Goal: Task Accomplishment & Management: Manage account settings

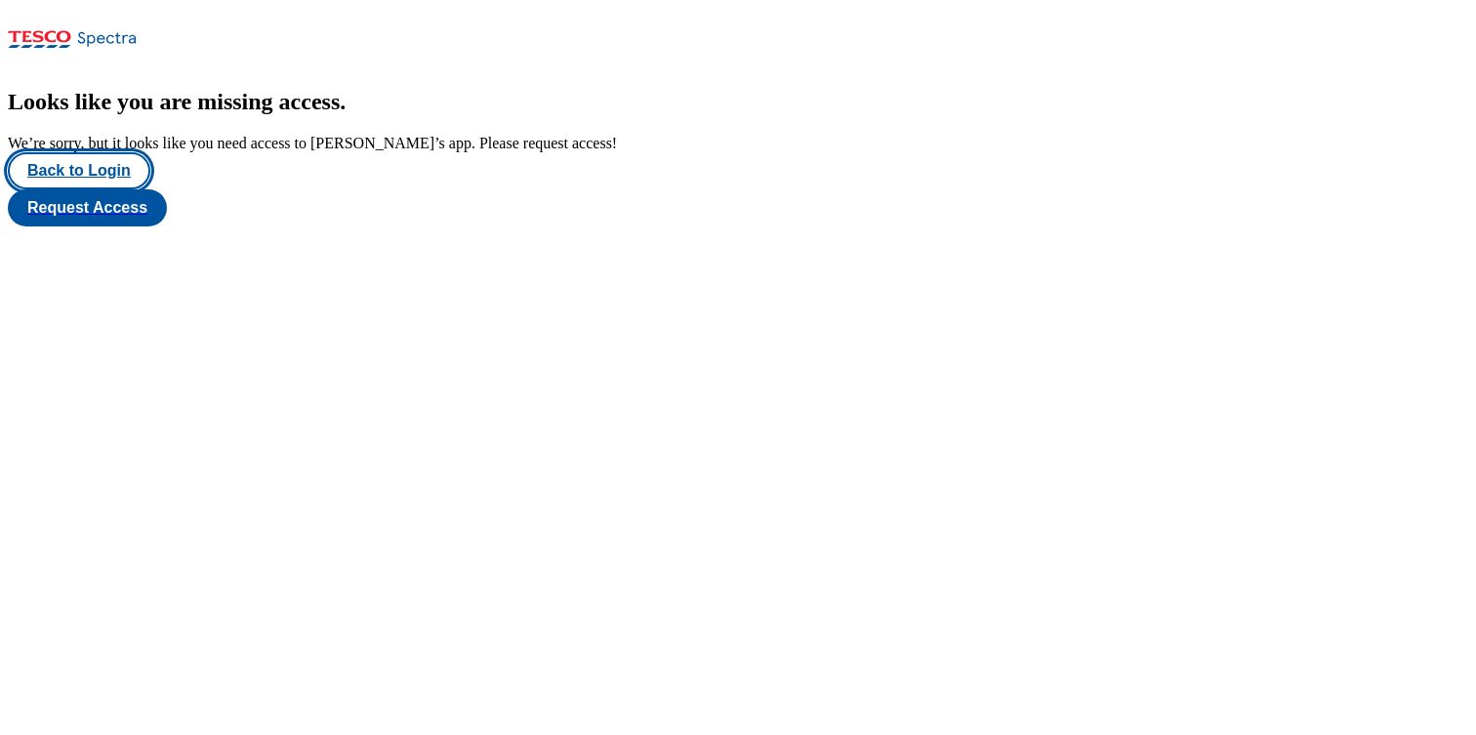
click at [95, 189] on button "Back to Login" at bounding box center [79, 170] width 143 height 37
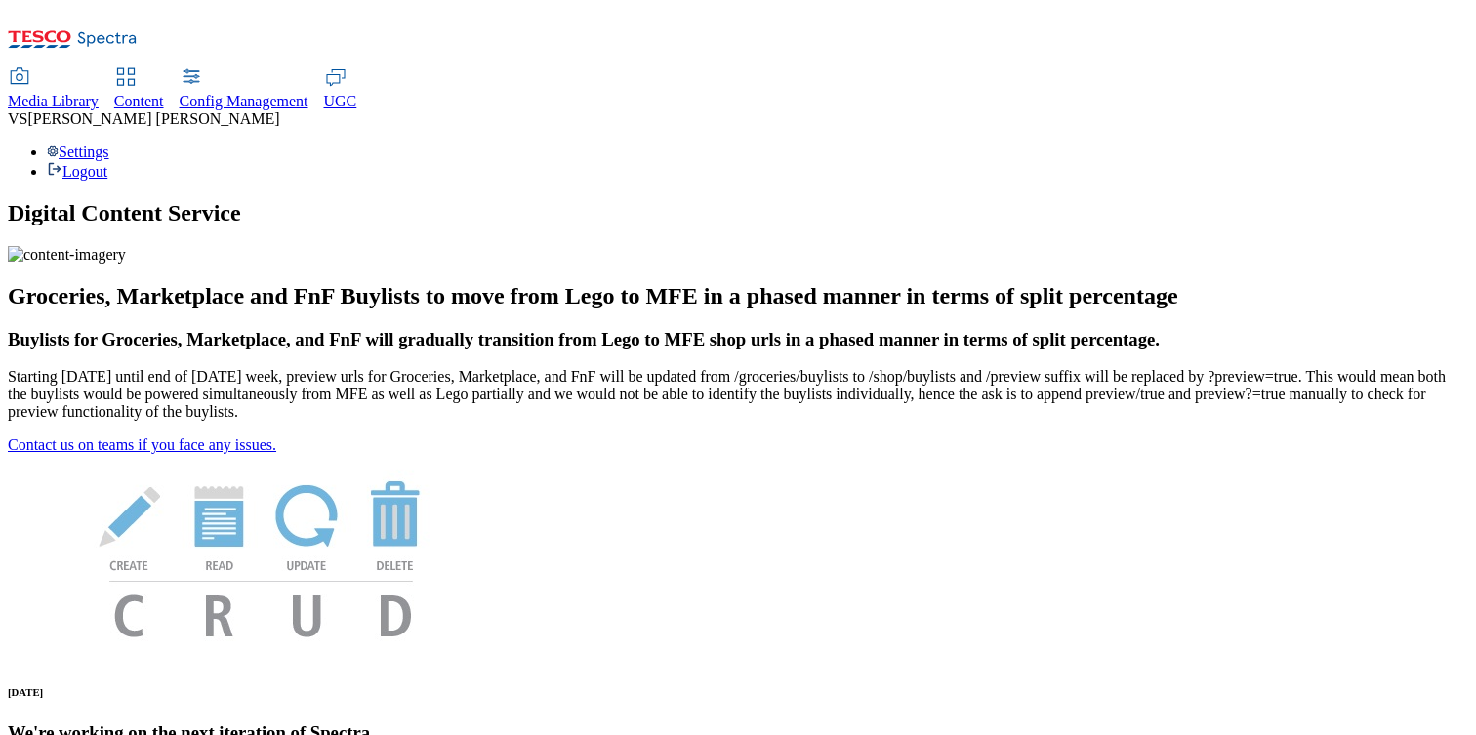
click at [1406, 143] on div "Settings Logout" at bounding box center [738, 161] width 1460 height 37
click at [109, 143] on link "Settings" at bounding box center [78, 151] width 62 height 17
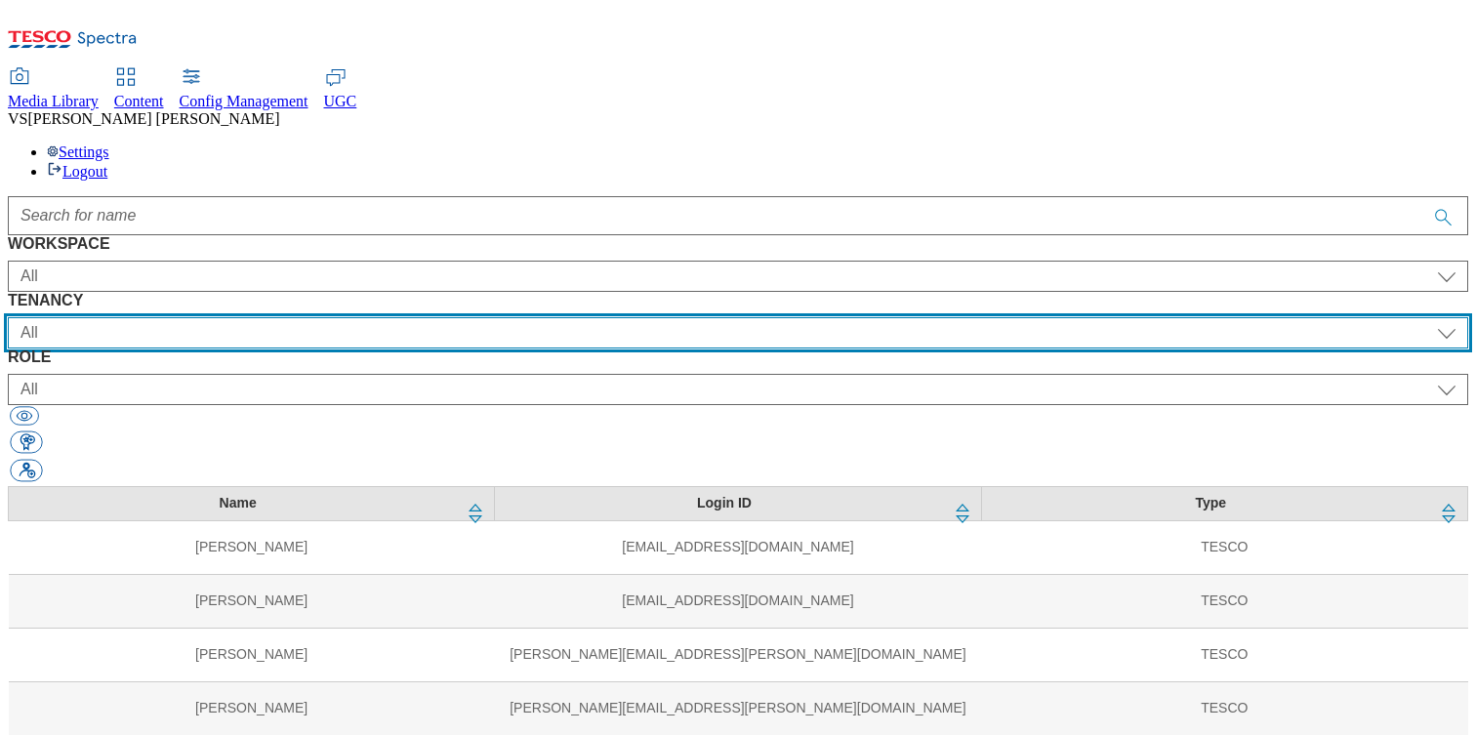
click at [623, 317] on select "All ALL All all Clubcard Boost UK Clubcard Marketing Clubcard ROI clubcard-boos…" at bounding box center [738, 332] width 1460 height 31
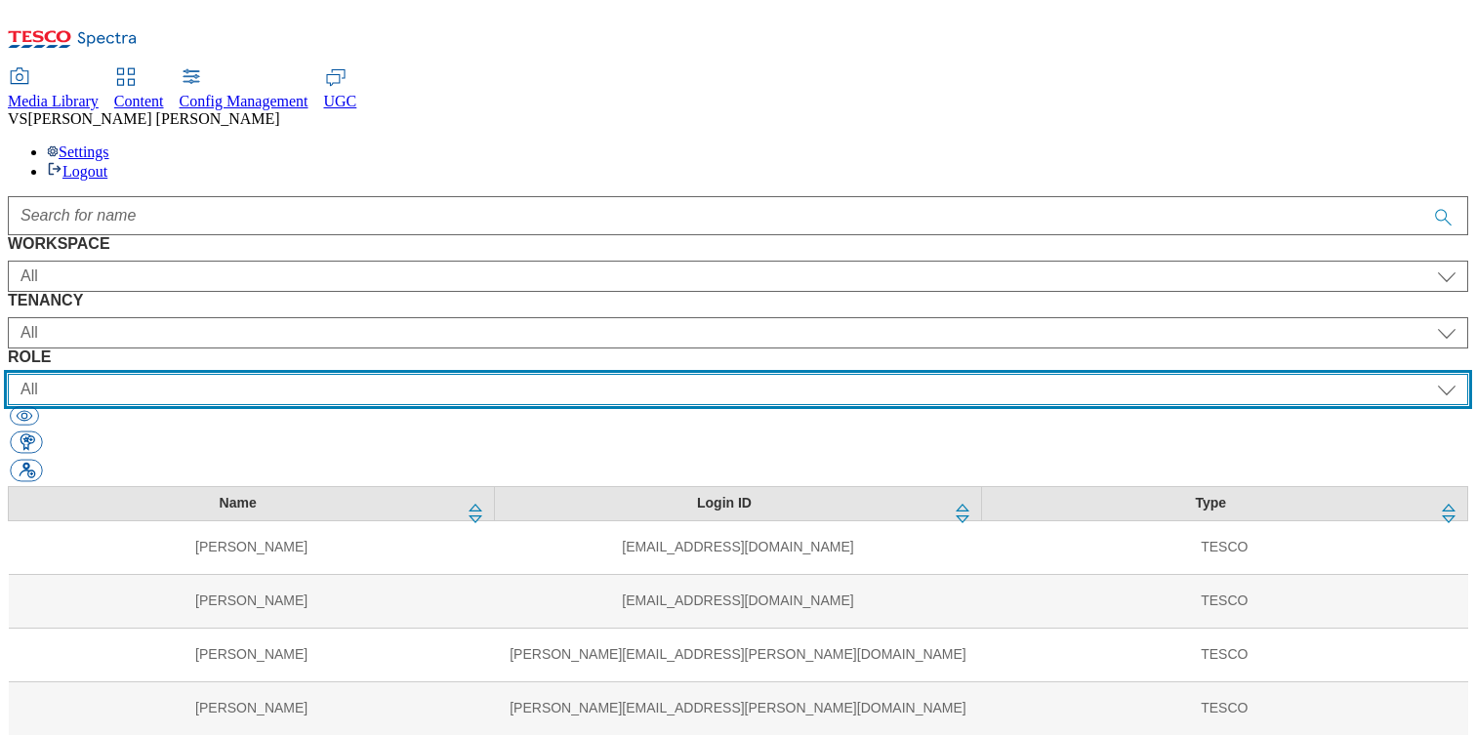
click at [918, 374] on select "All content_designer content_editor content_read developer guest media_admin mo…" at bounding box center [738, 389] width 1460 height 31
select select "targeting_rules_editor"
click at [852, 374] on select "All content_designer content_editor content_read developer guest media_admin mo…" at bounding box center [738, 389] width 1460 height 31
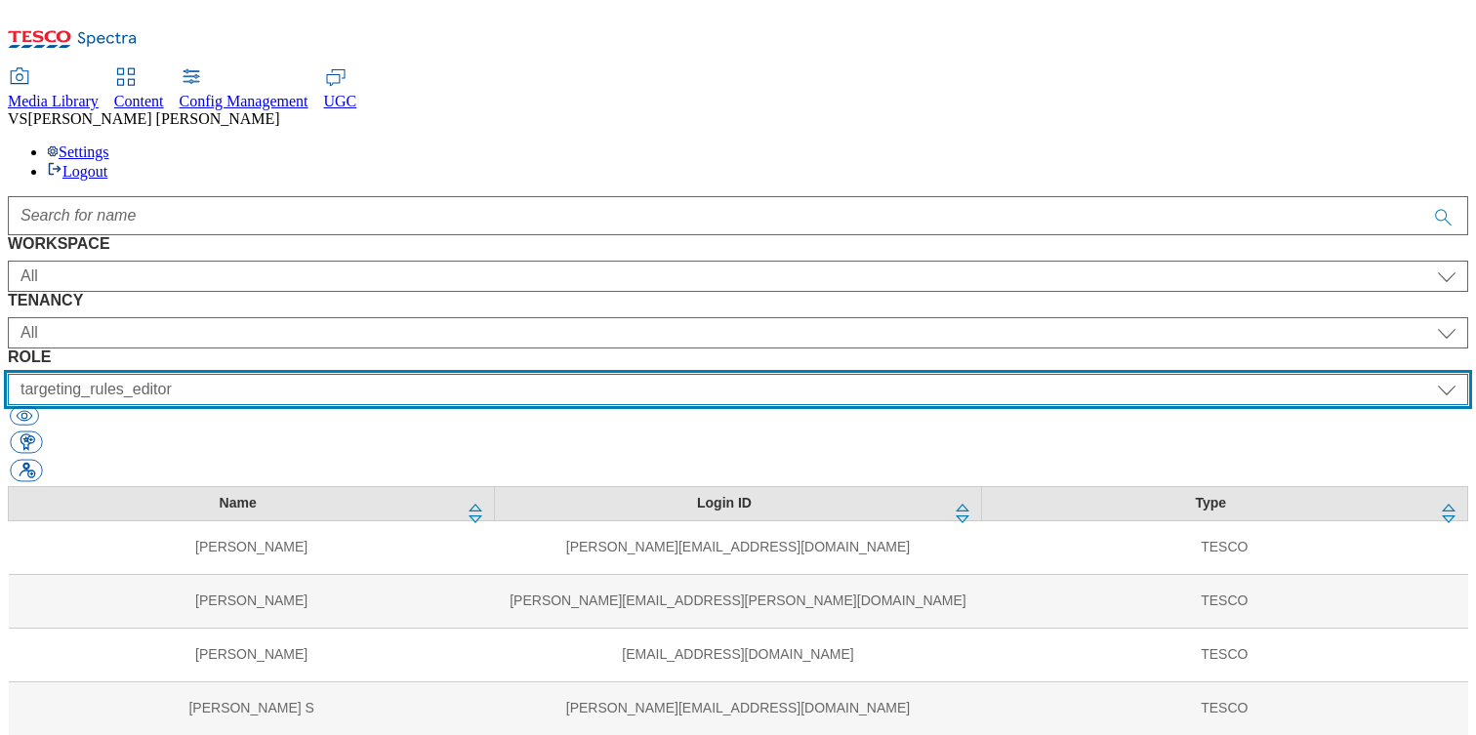
scroll to position [1252, 0]
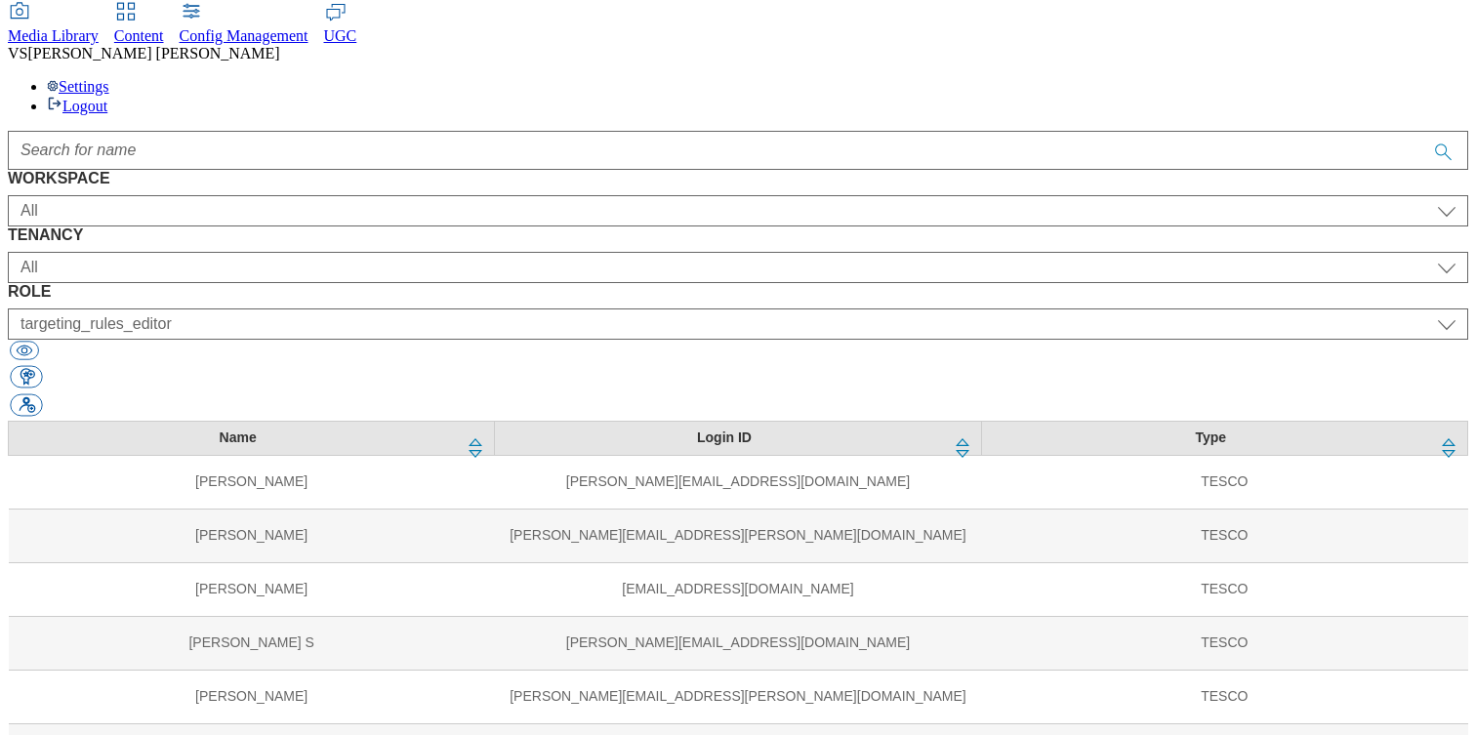
scroll to position [199, 0]
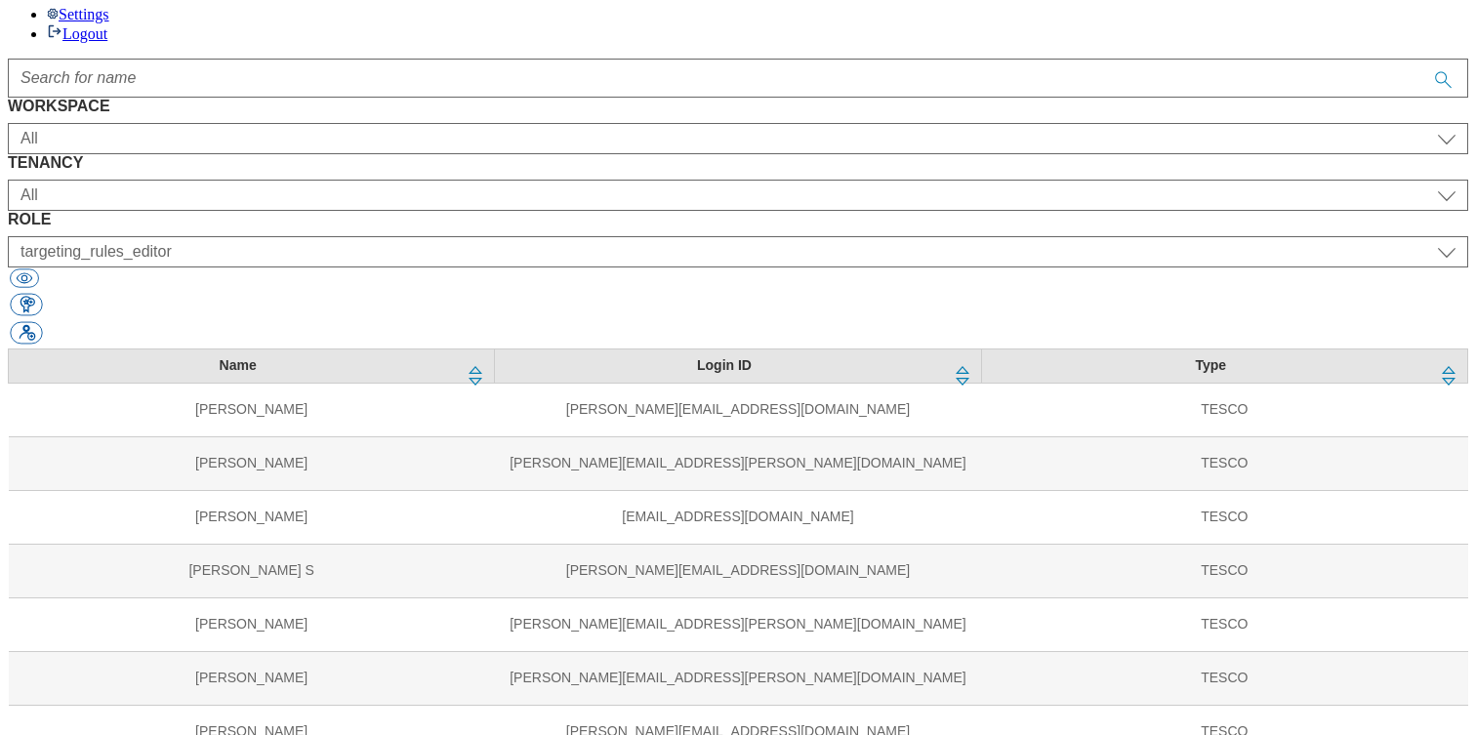
select select "UK"
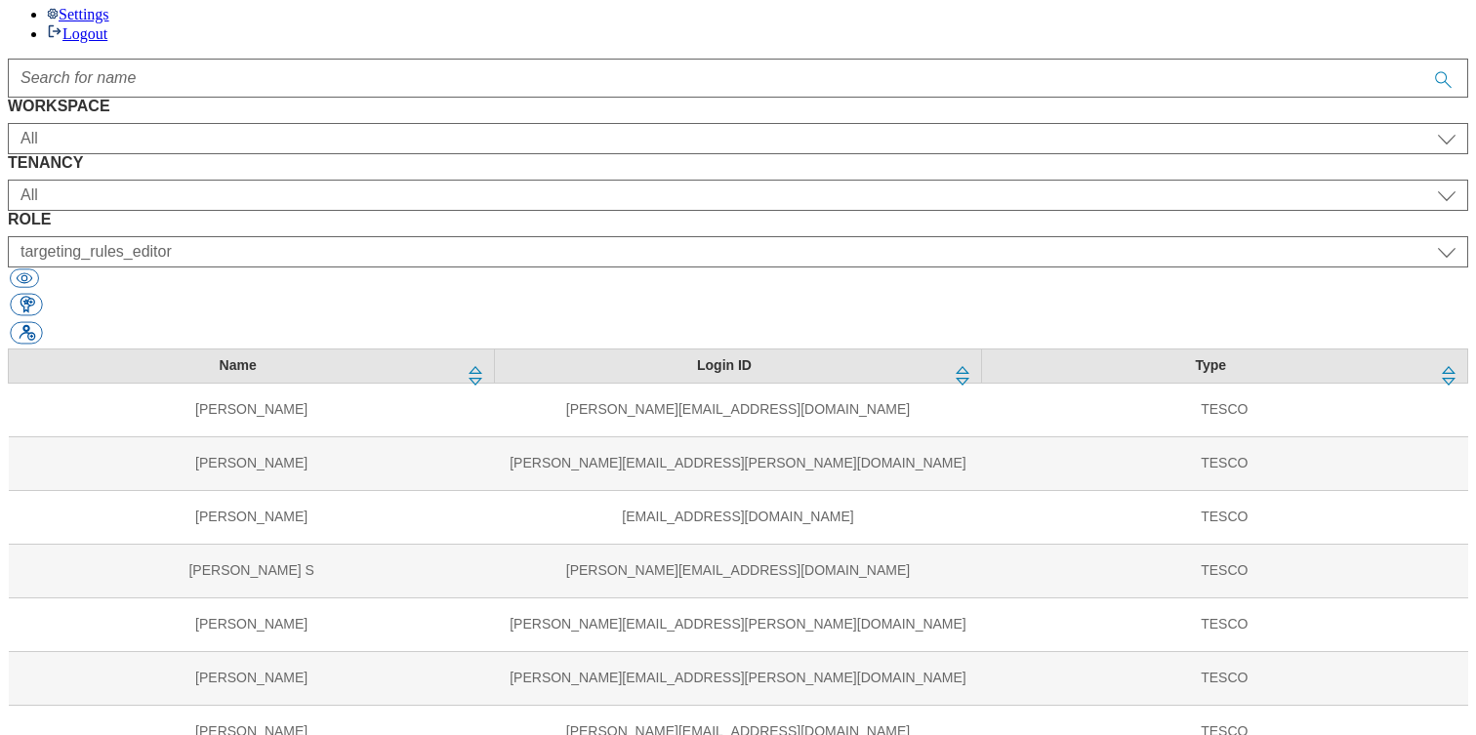
select select "targeting_rules_editor"
select select "ighs-cz"
select select "targeting_rules_editor"
select select "HU"
select select "targeting_rules_editor"
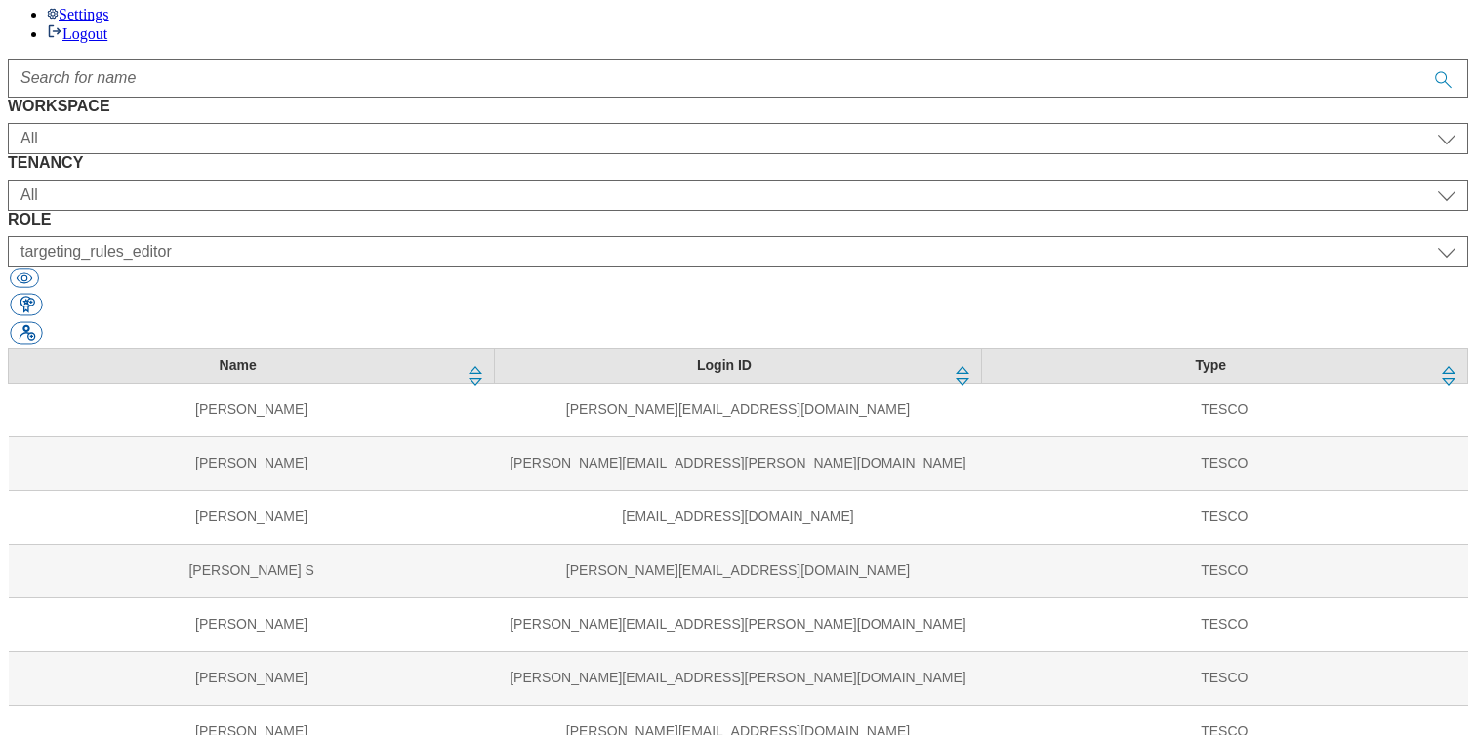
select select "SK"
select select "targeting_rules_editor"
select select "ighs-cz"
select select "splash_senior_editor"
select select "ighs-sk"
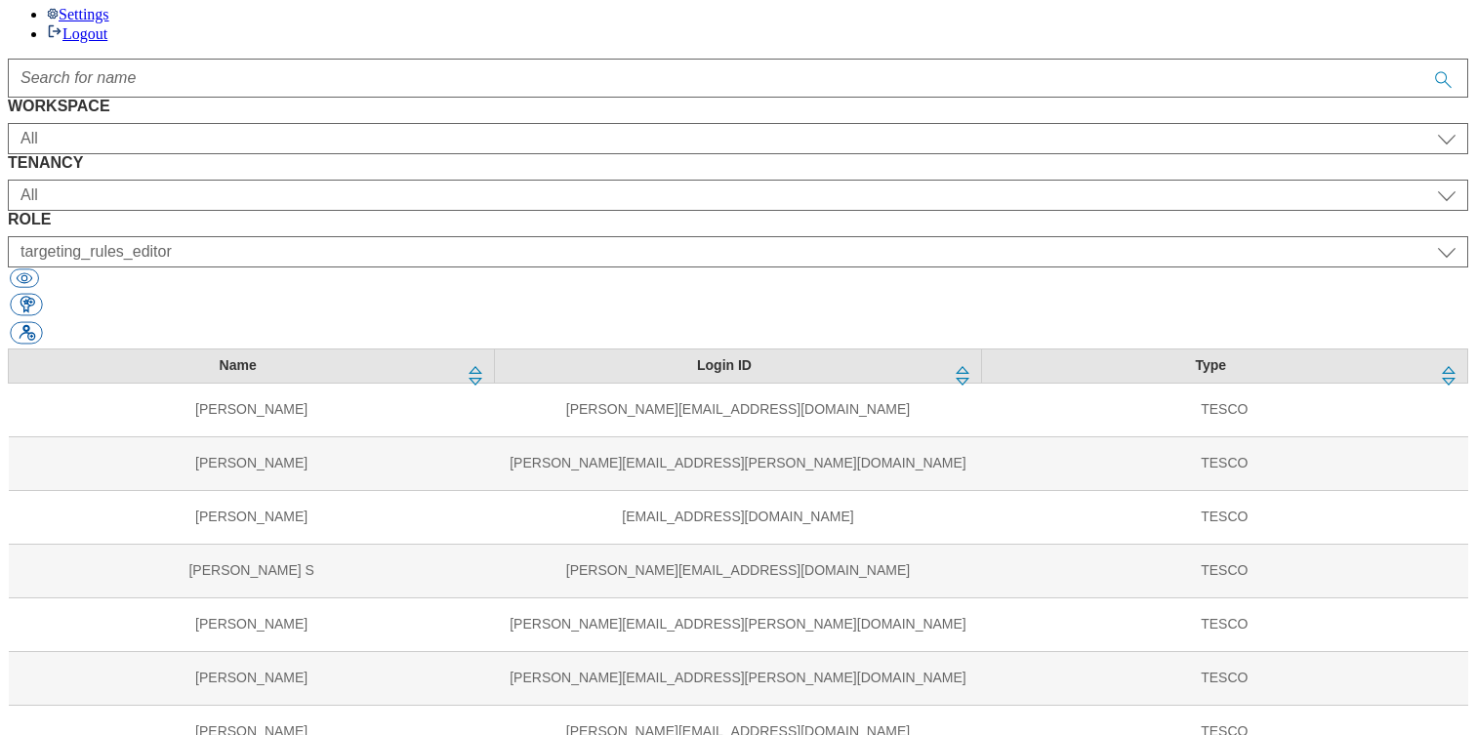
select select "splash_senior_editor"
select select "ighs-hu"
select select "splash_senior_editor"
select select "Media"
select select "flare-ighs-ce-mktg"
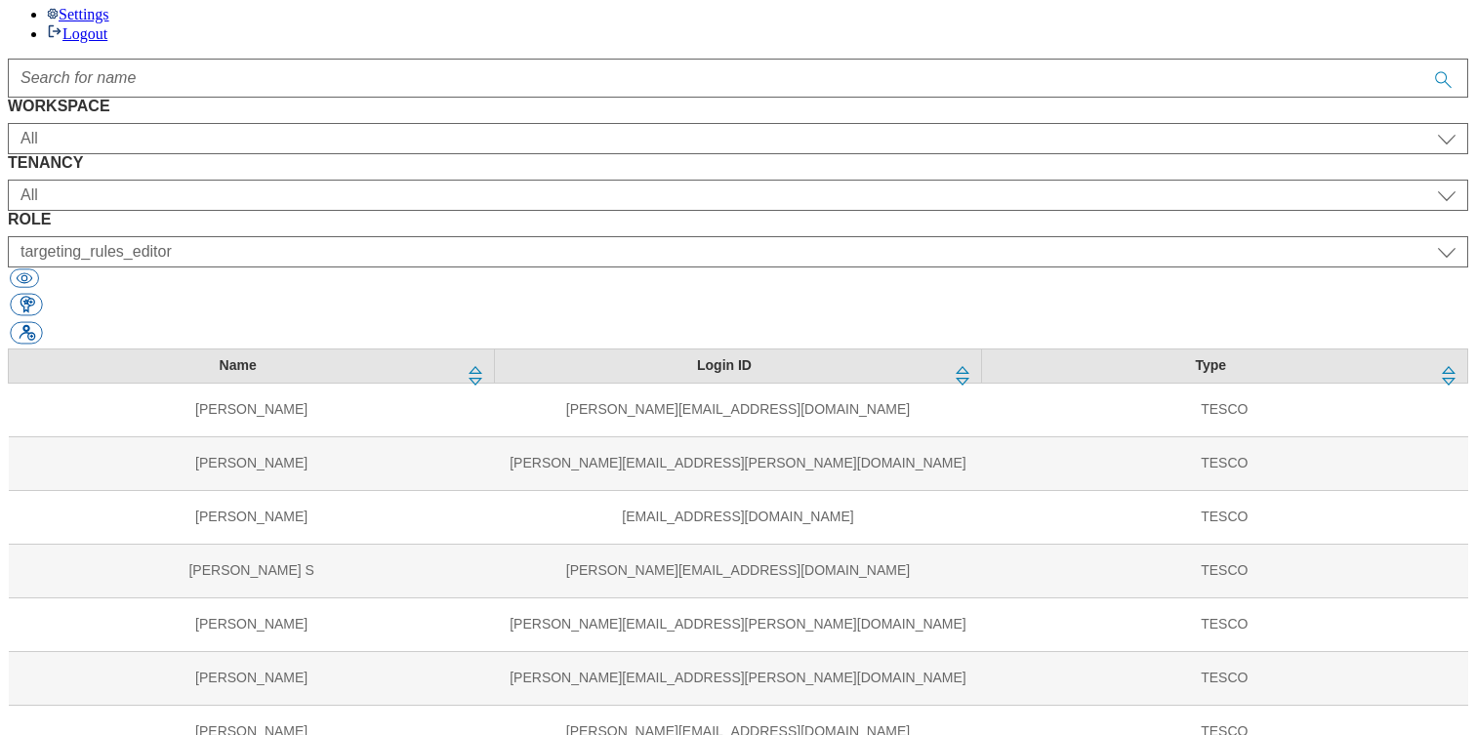
select select "content_editor"
select select "Media"
select select "flare-mca-sk"
select select "content_editor"
select select "Media"
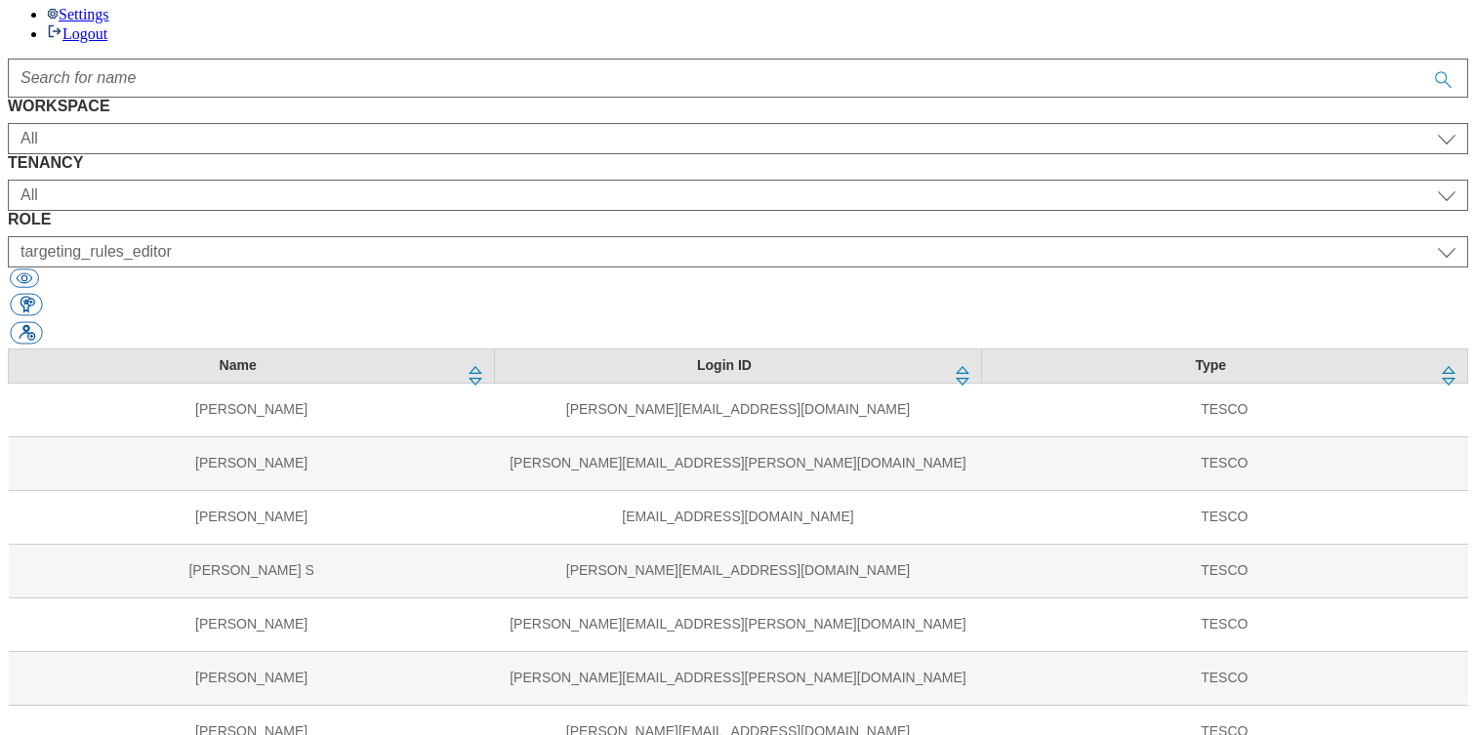
select select "flare-mca-cz"
select select "content_editor"
select select "Media"
select select "flare-mca-hu"
select select "content_editor"
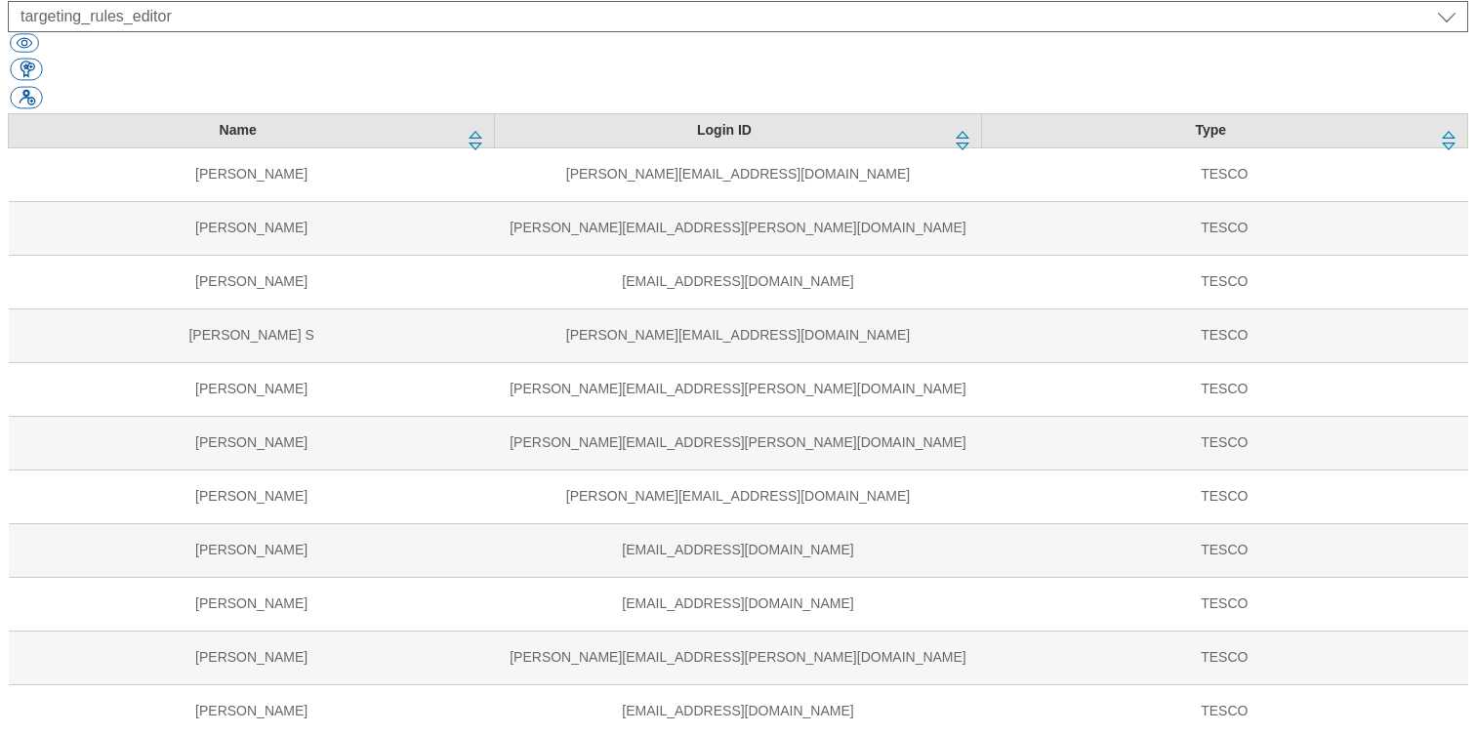
scroll to position [377, 0]
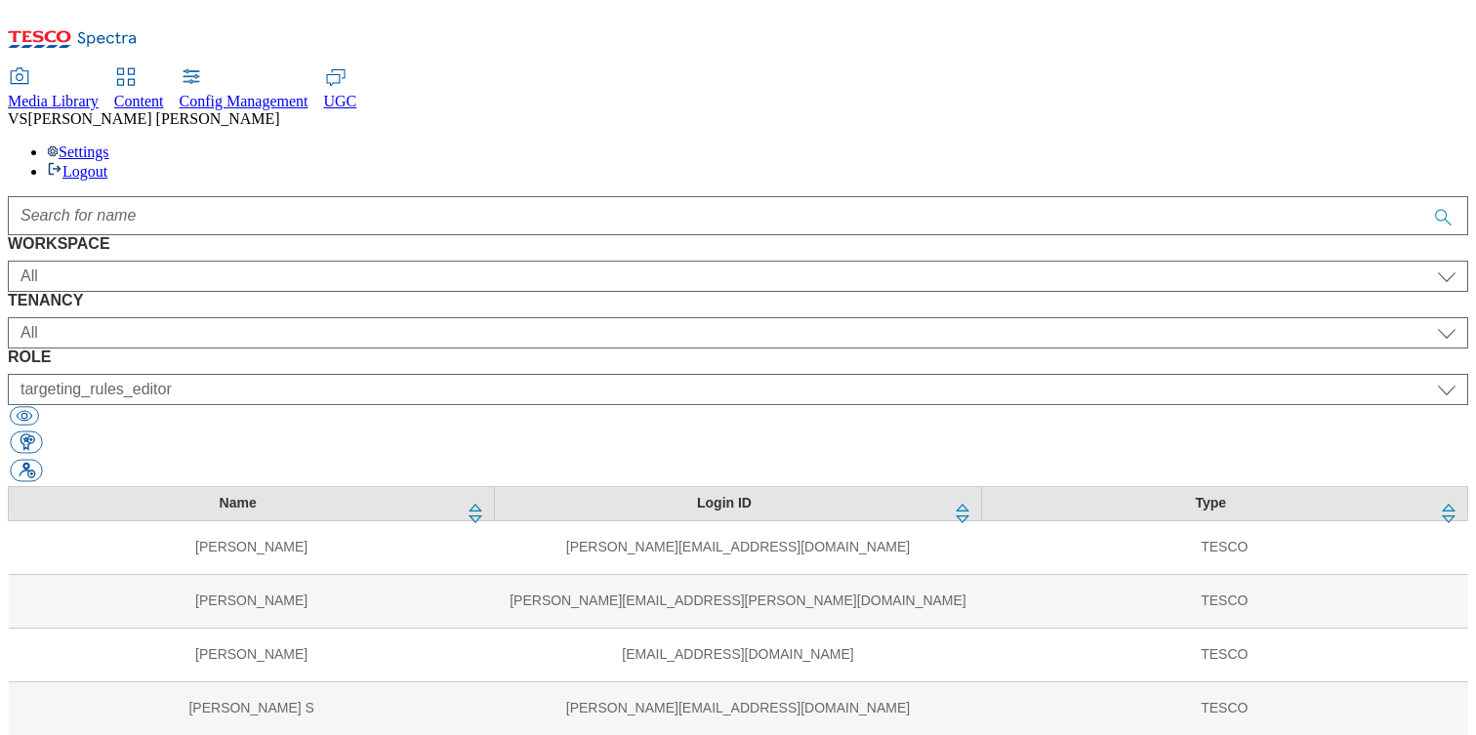
scroll to position [1252, 0]
